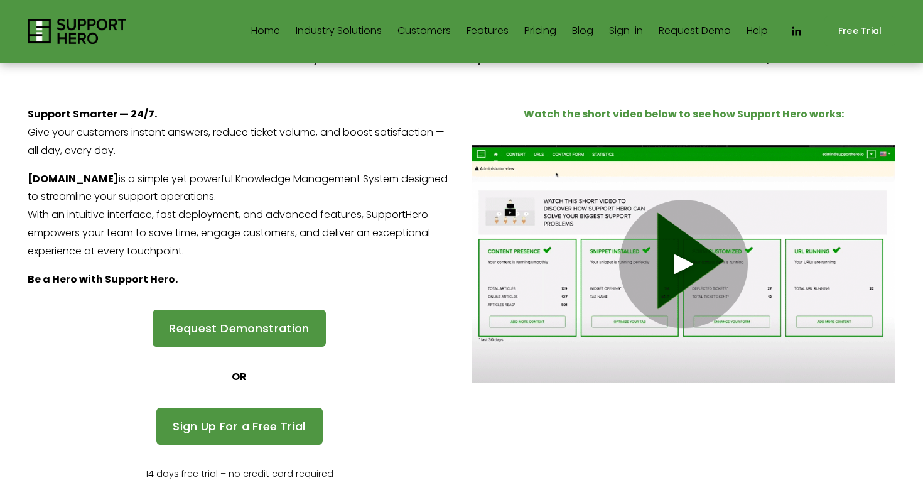
scroll to position [73, 0]
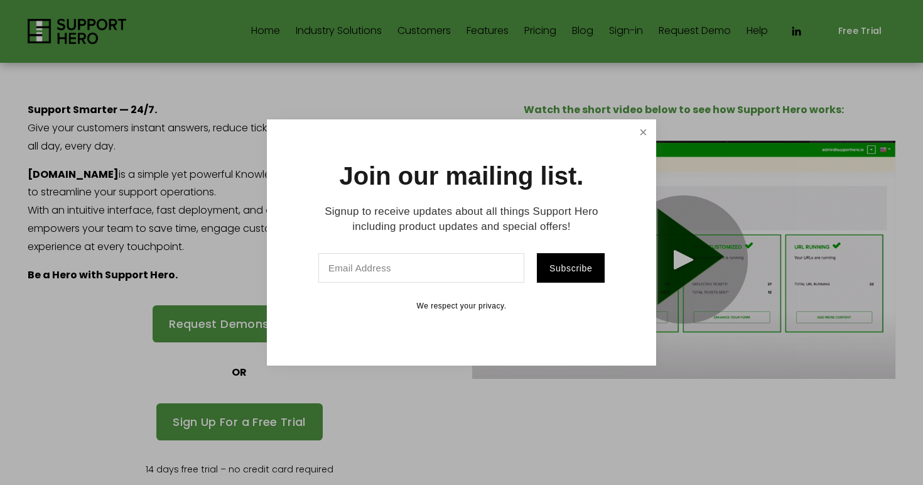
click at [639, 130] on link "Close" at bounding box center [643, 132] width 22 height 22
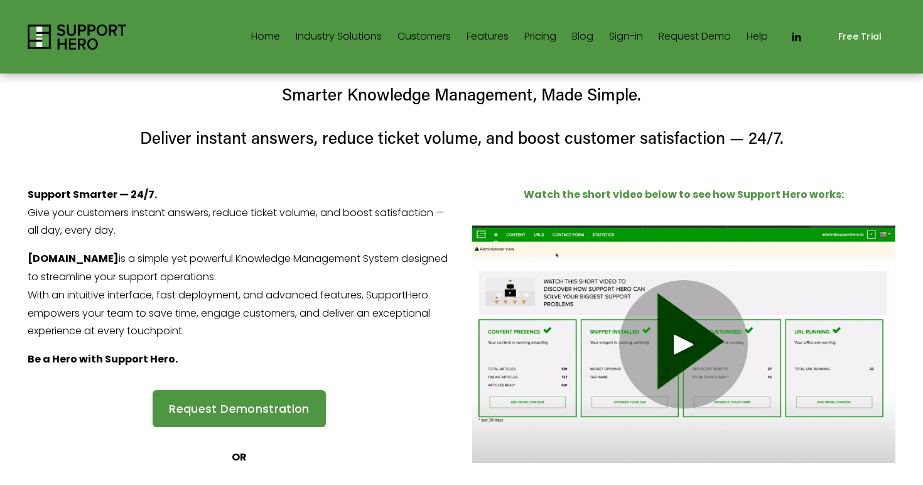
scroll to position [3, 0]
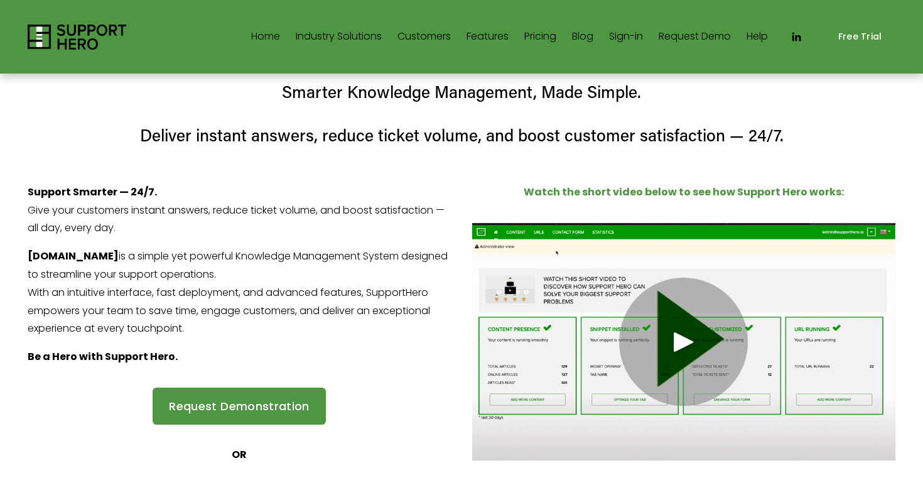
click at [480, 35] on link "Features" at bounding box center [488, 37] width 42 height 20
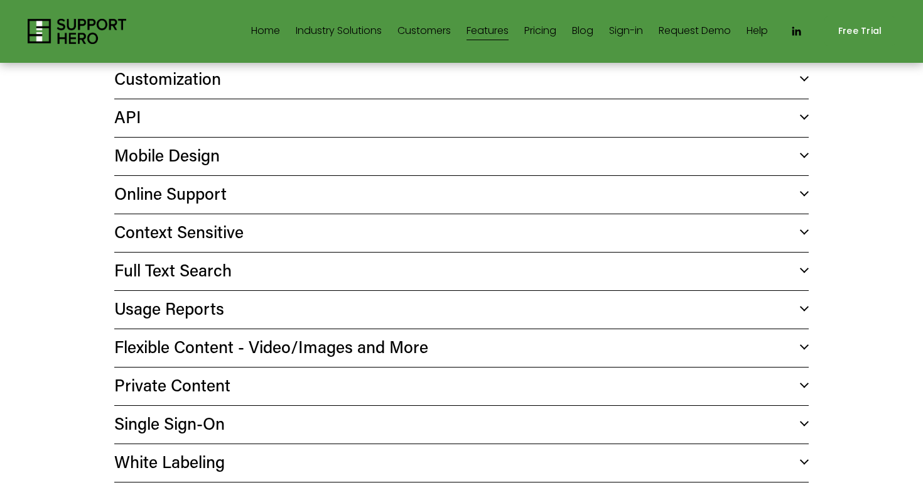
scroll to position [684, 0]
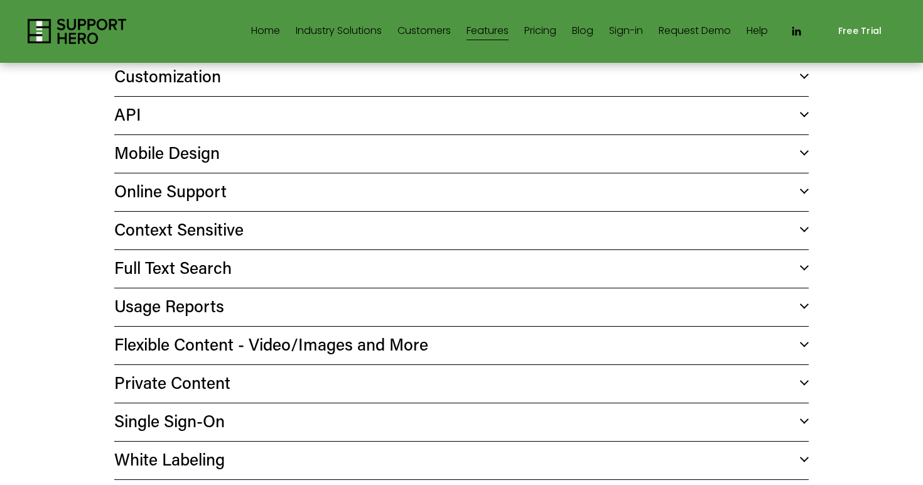
click at [804, 269] on button "Full Text Search" at bounding box center [461, 269] width 694 height 38
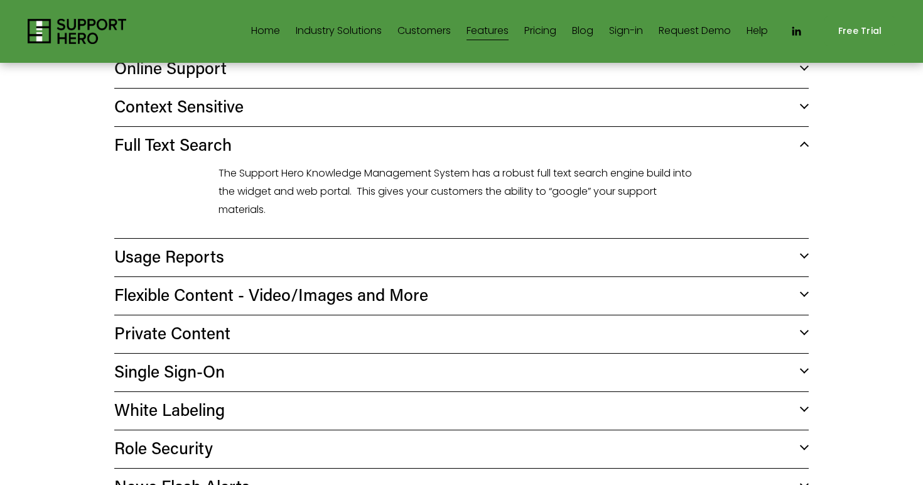
scroll to position [808, 0]
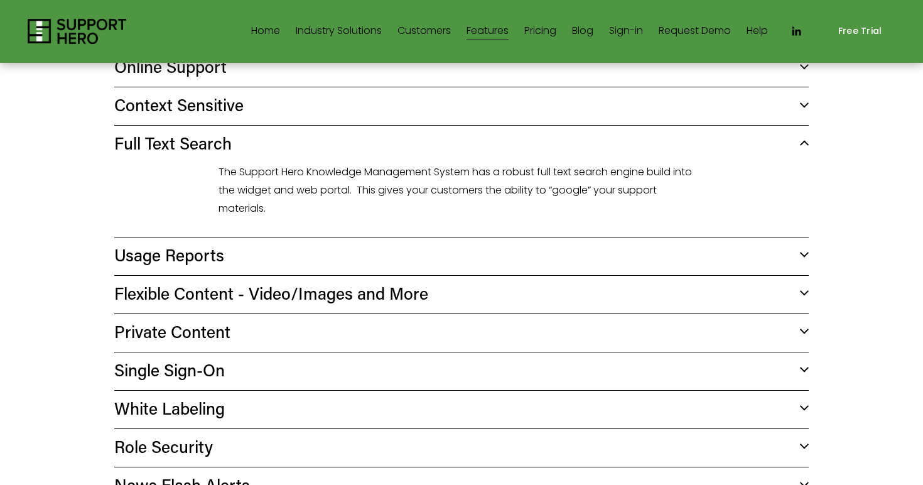
click at [801, 291] on div at bounding box center [804, 292] width 9 height 9
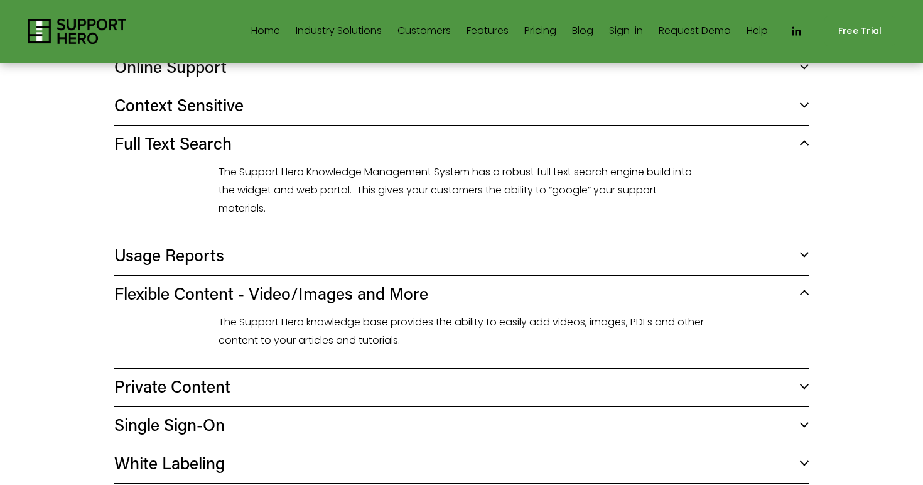
click at [805, 386] on div at bounding box center [804, 386] width 9 height 9
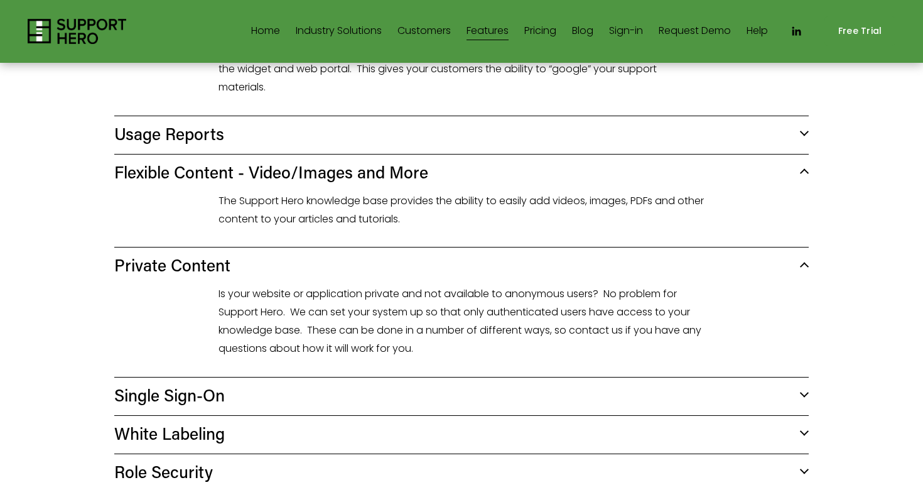
scroll to position [931, 0]
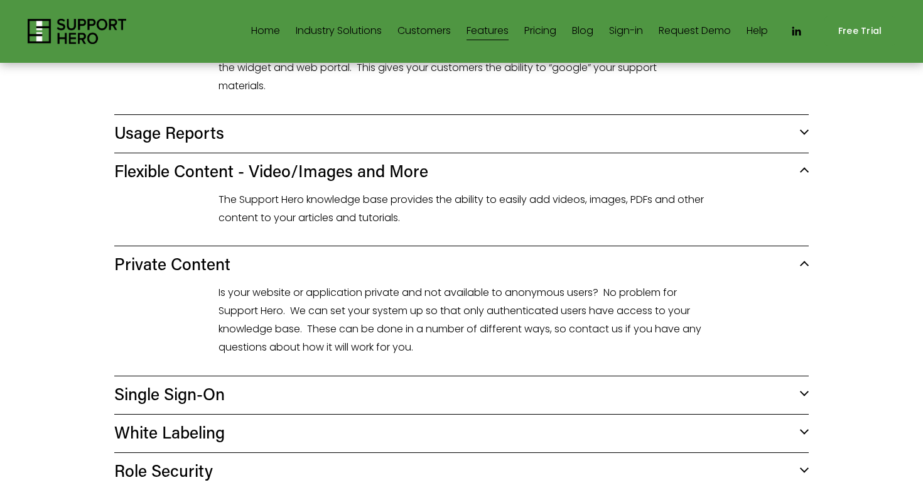
click at [806, 390] on div at bounding box center [804, 393] width 9 height 9
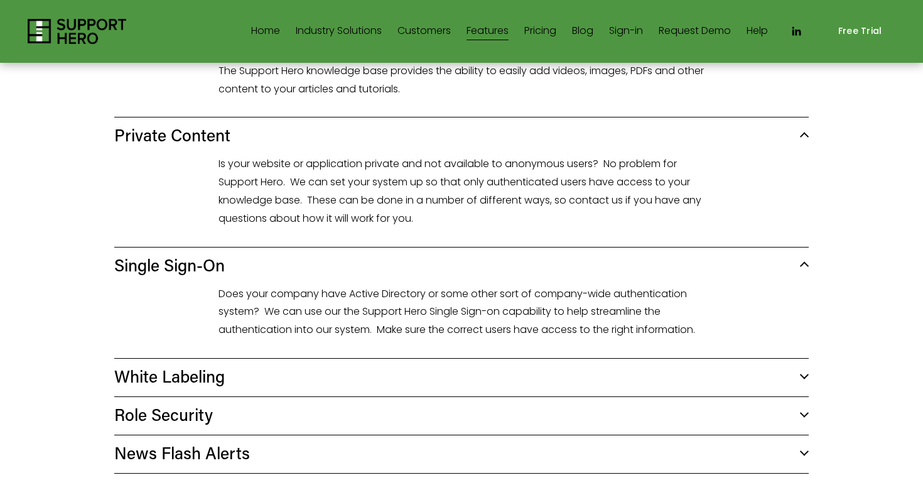
scroll to position [1061, 0]
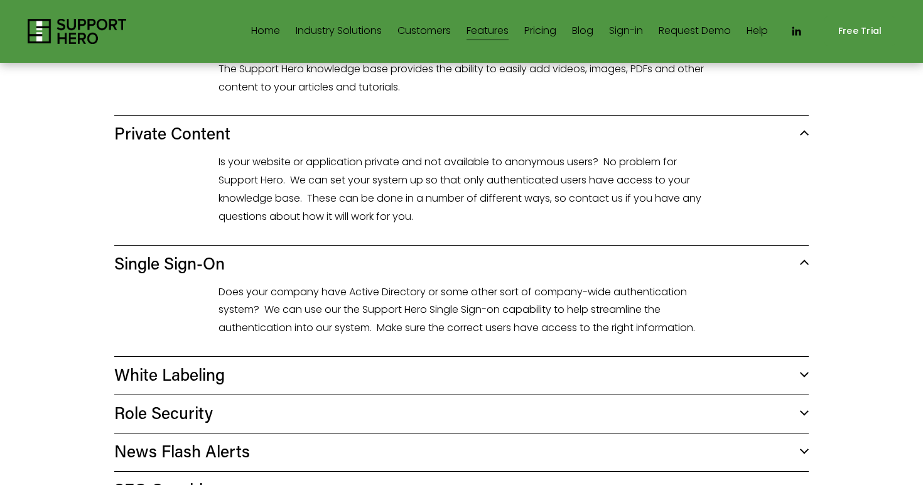
click at [805, 371] on div at bounding box center [804, 372] width 9 height 9
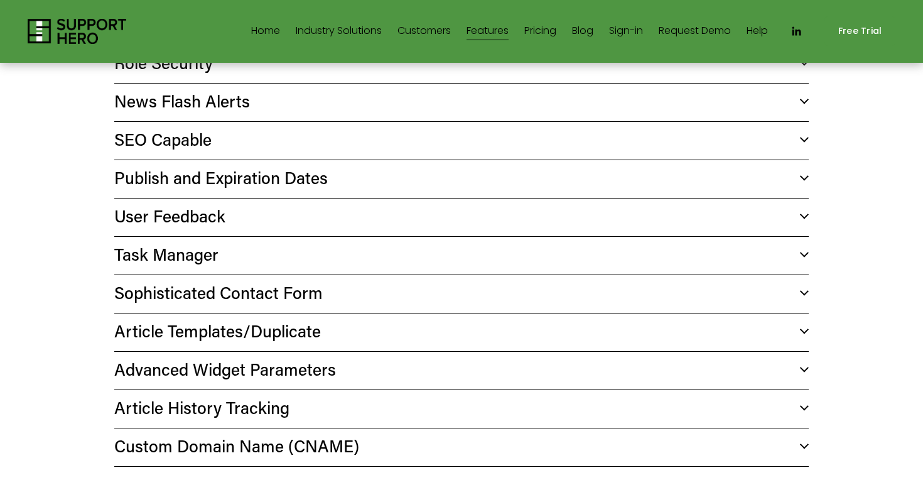
scroll to position [1486, 0]
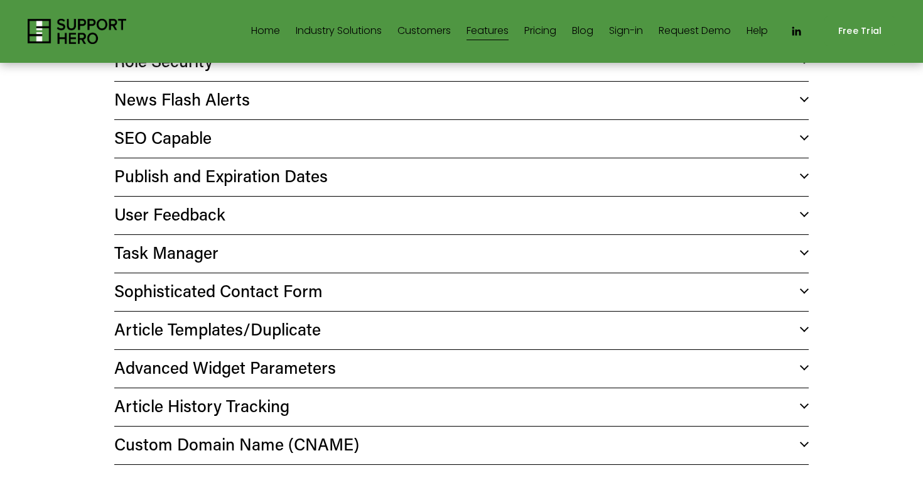
click at [803, 136] on div at bounding box center [804, 137] width 9 height 9
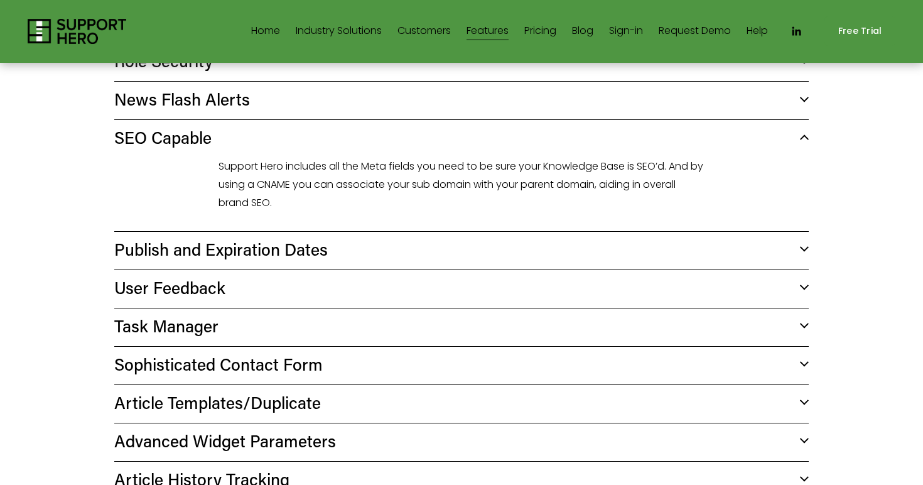
click at [801, 244] on div at bounding box center [804, 248] width 9 height 9
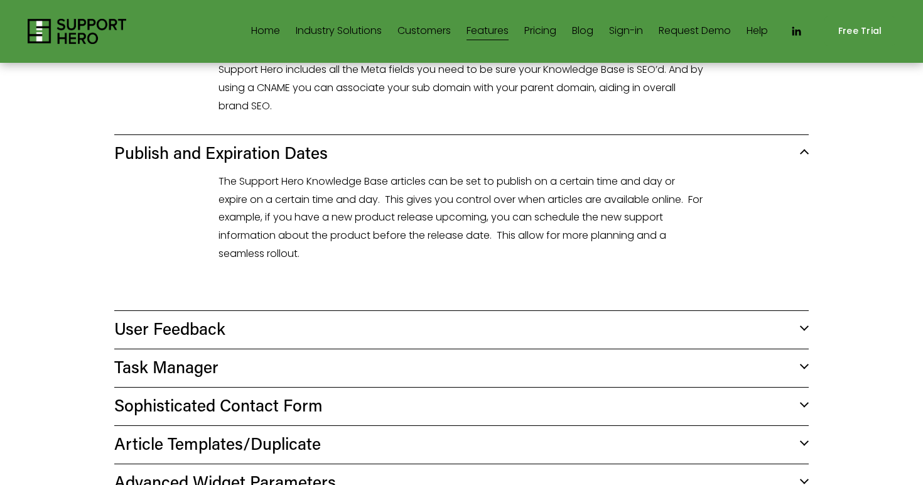
scroll to position [1586, 0]
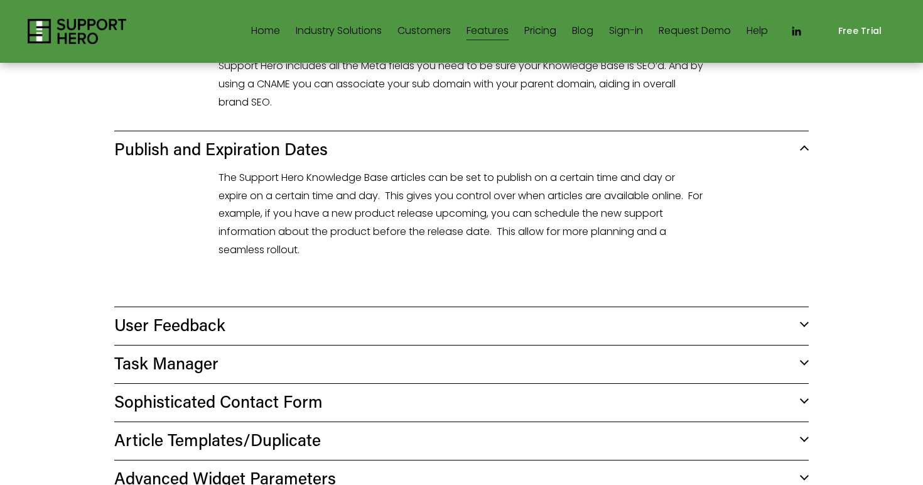
click at [806, 318] on div at bounding box center [804, 322] width 9 height 9
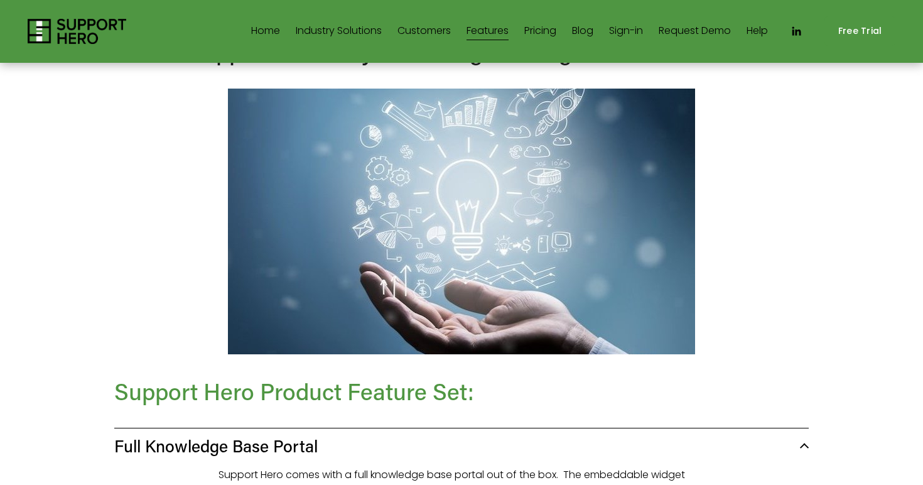
scroll to position [0, 0]
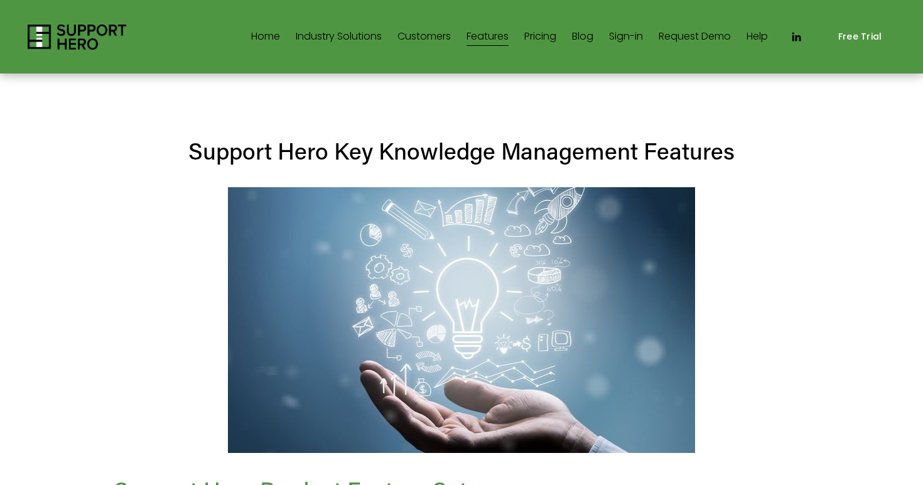
click at [540, 41] on link "Pricing" at bounding box center [540, 37] width 32 height 20
